Goal: Task Accomplishment & Management: Manage account settings

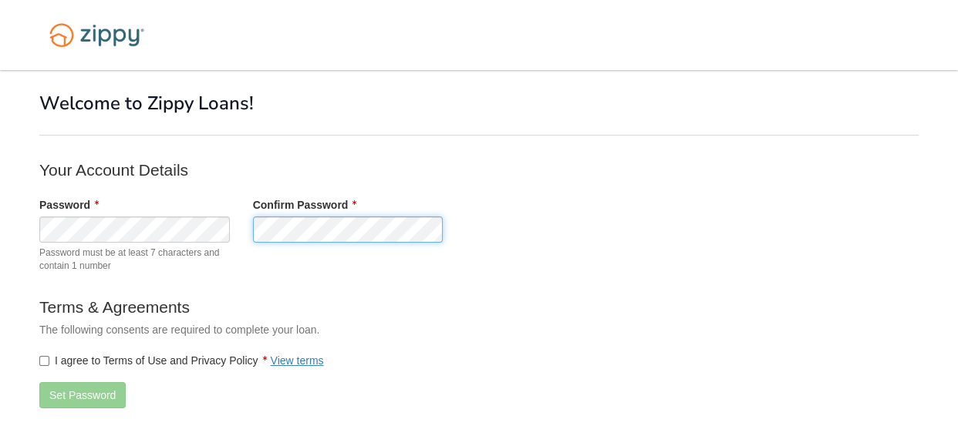
scroll to position [5, 0]
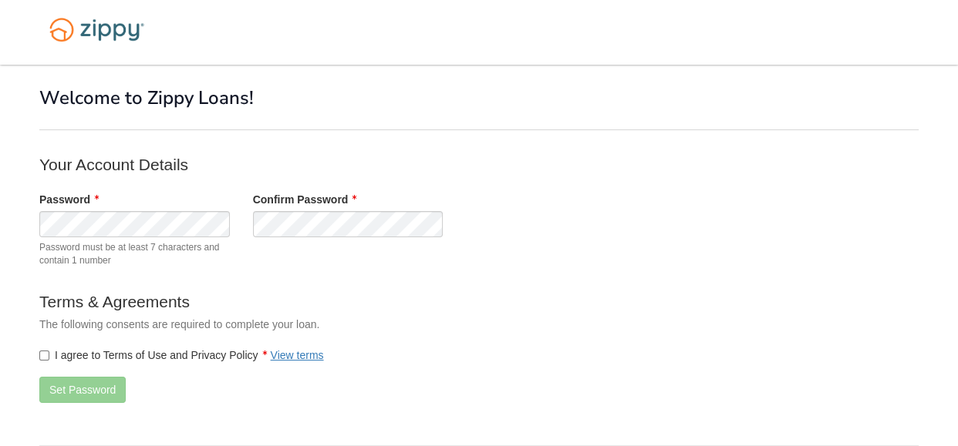
click at [409, 187] on form "Your Account Details Password Password must be at least 7 characters and contai…" at bounding box center [347, 283] width 617 height 261
click at [31, 369] on div "I agree to Terms of Use and Privacy Policy View terms" at bounding box center [348, 355] width 640 height 31
click at [84, 396] on button "Set Password" at bounding box center [82, 390] width 86 height 26
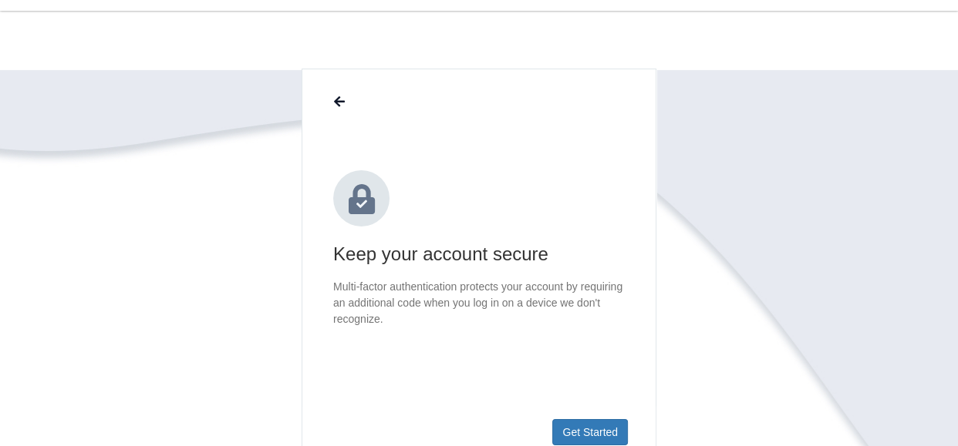
scroll to position [186, 0]
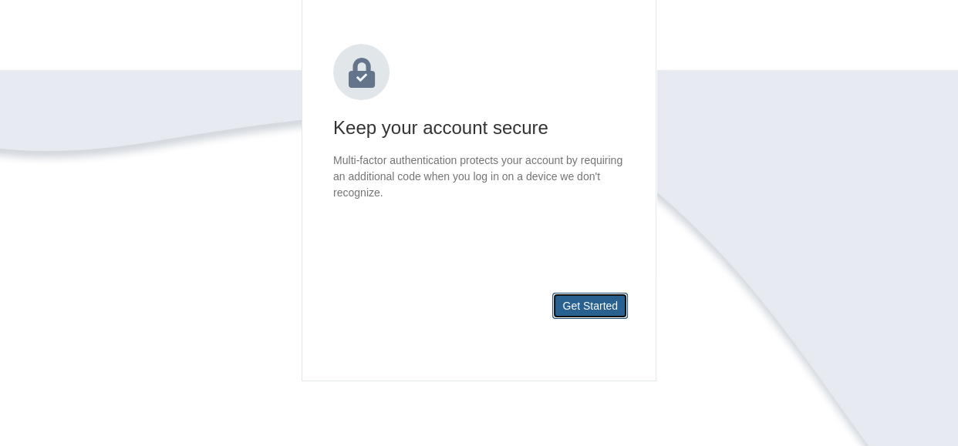
click at [604, 303] on button "Get Started" at bounding box center [590, 306] width 76 height 26
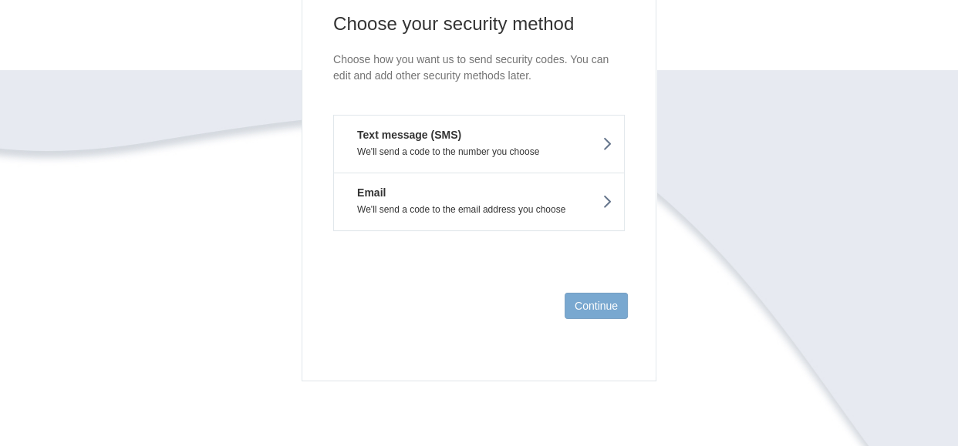
click at [584, 149] on p "We'll send a code to the number you choose" at bounding box center [478, 152] width 267 height 11
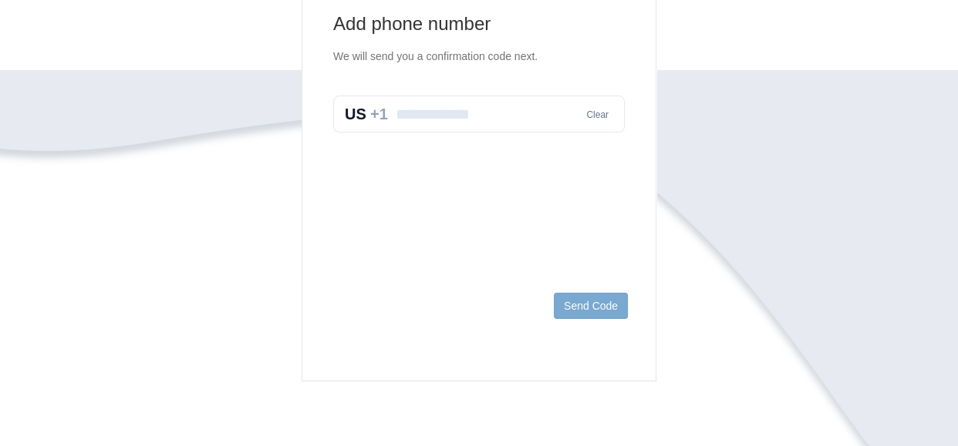
click at [524, 113] on input "text" at bounding box center [478, 114] width 291 height 37
type input "**********"
click at [608, 305] on button "Send Code" at bounding box center [591, 306] width 74 height 26
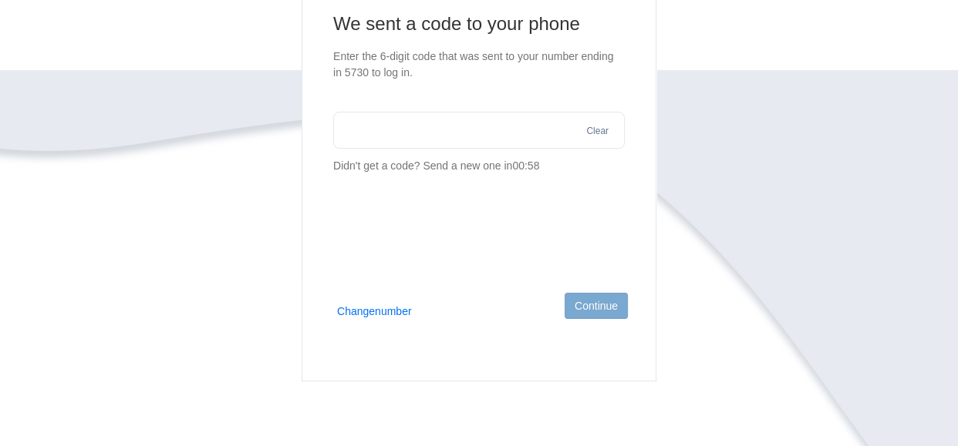
click at [453, 141] on input "text" at bounding box center [478, 130] width 291 height 37
type input "******"
click at [599, 308] on button "Continue" at bounding box center [595, 306] width 63 height 26
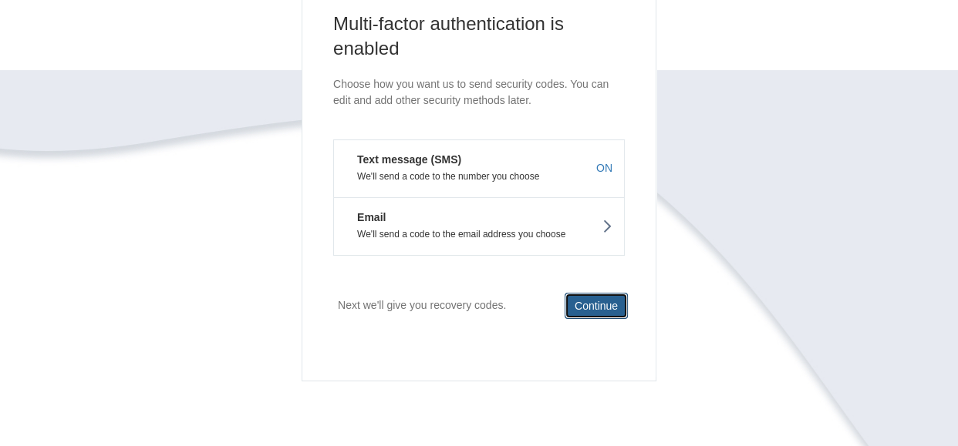
click at [610, 309] on button "Continue" at bounding box center [595, 306] width 63 height 26
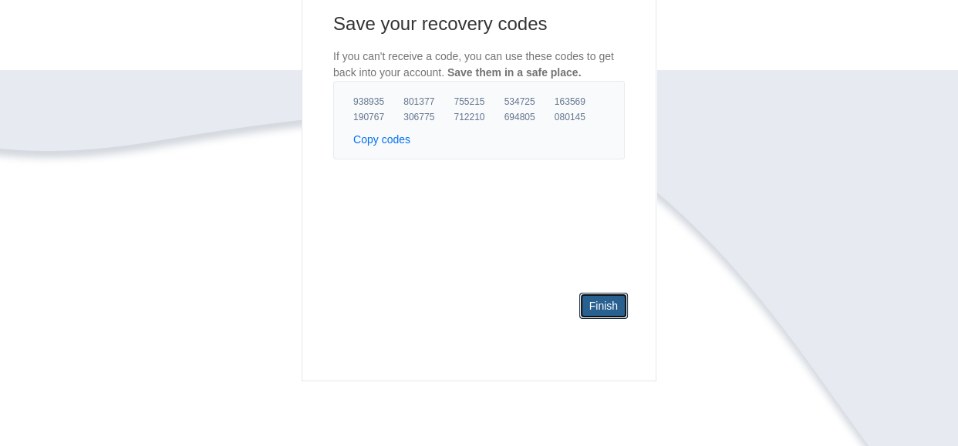
click at [610, 309] on link "Finish" at bounding box center [603, 306] width 49 height 26
